Goal: Transaction & Acquisition: Download file/media

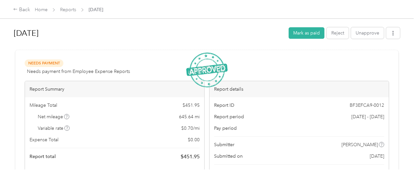
click at [401, 32] on div "Sep 2025 Mark as paid Reject Unapprove Needs Payment Needs payment from Employe…" at bounding box center [207, 84] width 414 height 169
click at [395, 33] on button "button" at bounding box center [393, 32] width 14 height 11
click at [369, 55] on span "Download" at bounding box center [373, 57] width 22 height 7
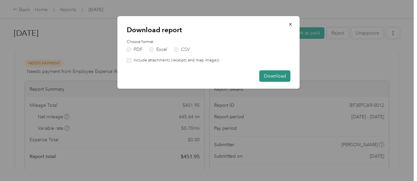
click at [282, 74] on button "Download" at bounding box center [274, 75] width 31 height 11
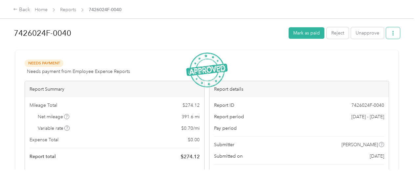
click at [392, 34] on icon "button" at bounding box center [393, 33] width 5 height 5
click at [373, 57] on span "Download" at bounding box center [373, 57] width 22 height 7
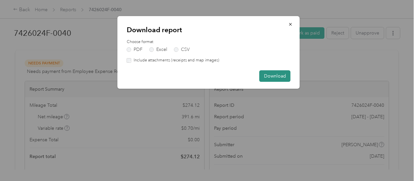
click at [275, 78] on button "Download" at bounding box center [274, 75] width 31 height 11
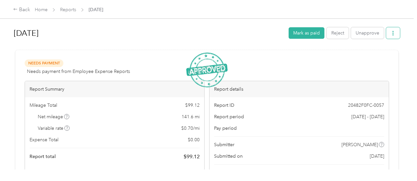
click at [394, 33] on button "button" at bounding box center [393, 32] width 14 height 11
click at [378, 56] on span "Download" at bounding box center [373, 57] width 22 height 7
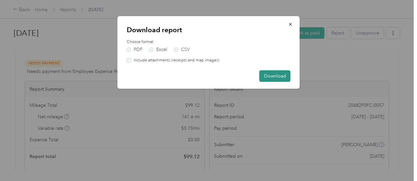
click at [269, 77] on button "Download" at bounding box center [274, 75] width 31 height 11
